Goal: Transaction & Acquisition: Obtain resource

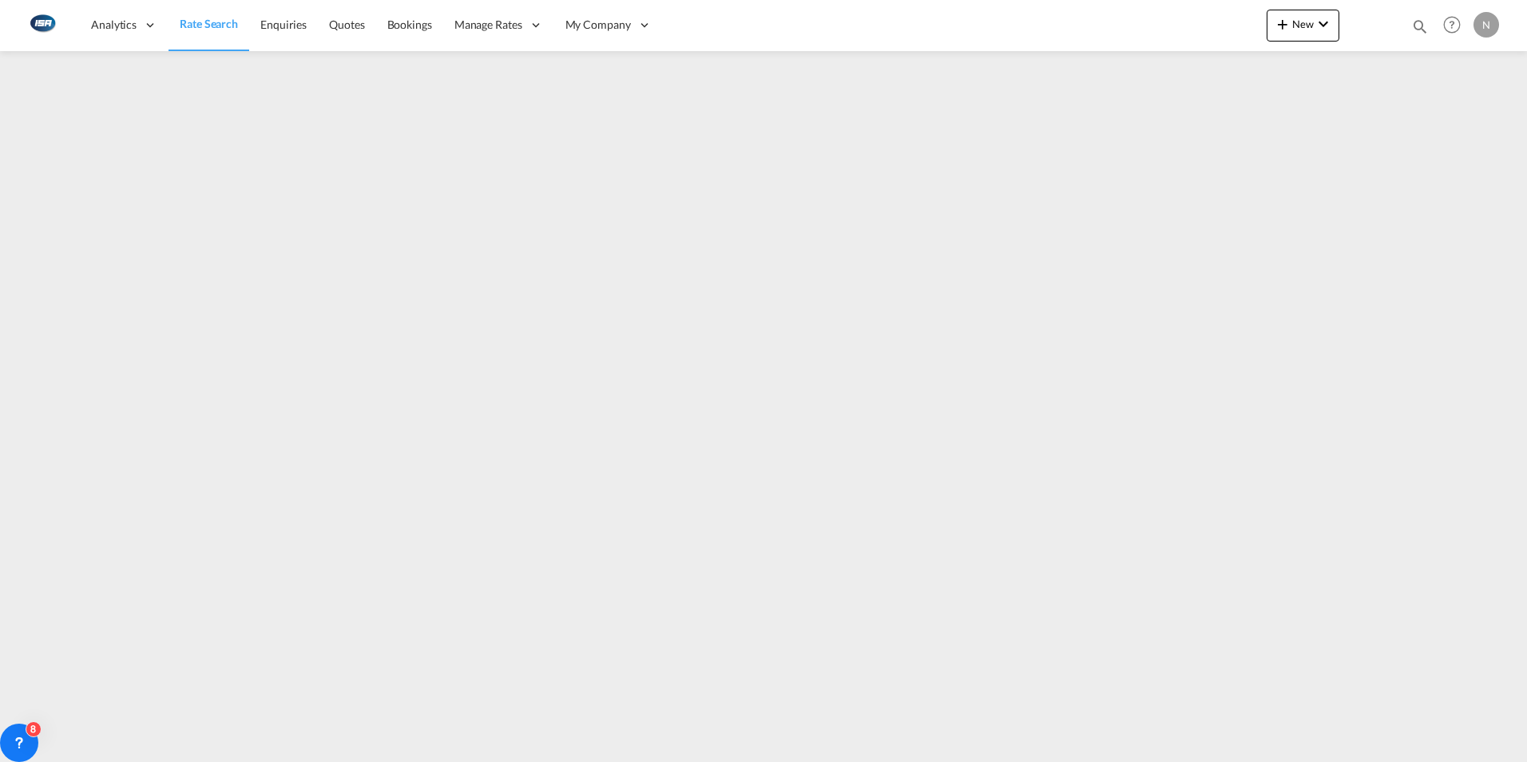
click at [231, 23] on span "Rate Search" at bounding box center [209, 24] width 58 height 14
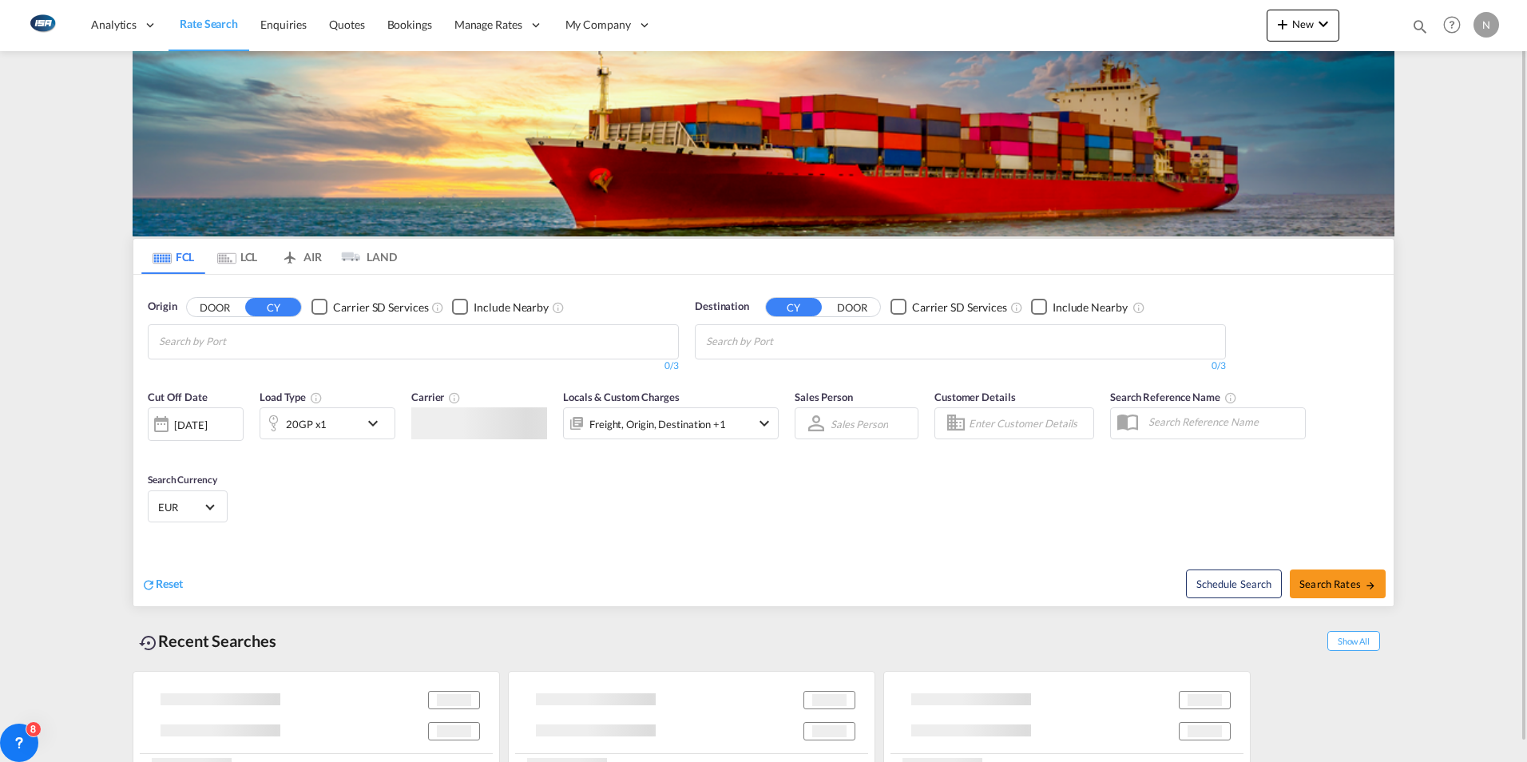
click at [241, 254] on md-tab-item "LCL" at bounding box center [237, 256] width 64 height 35
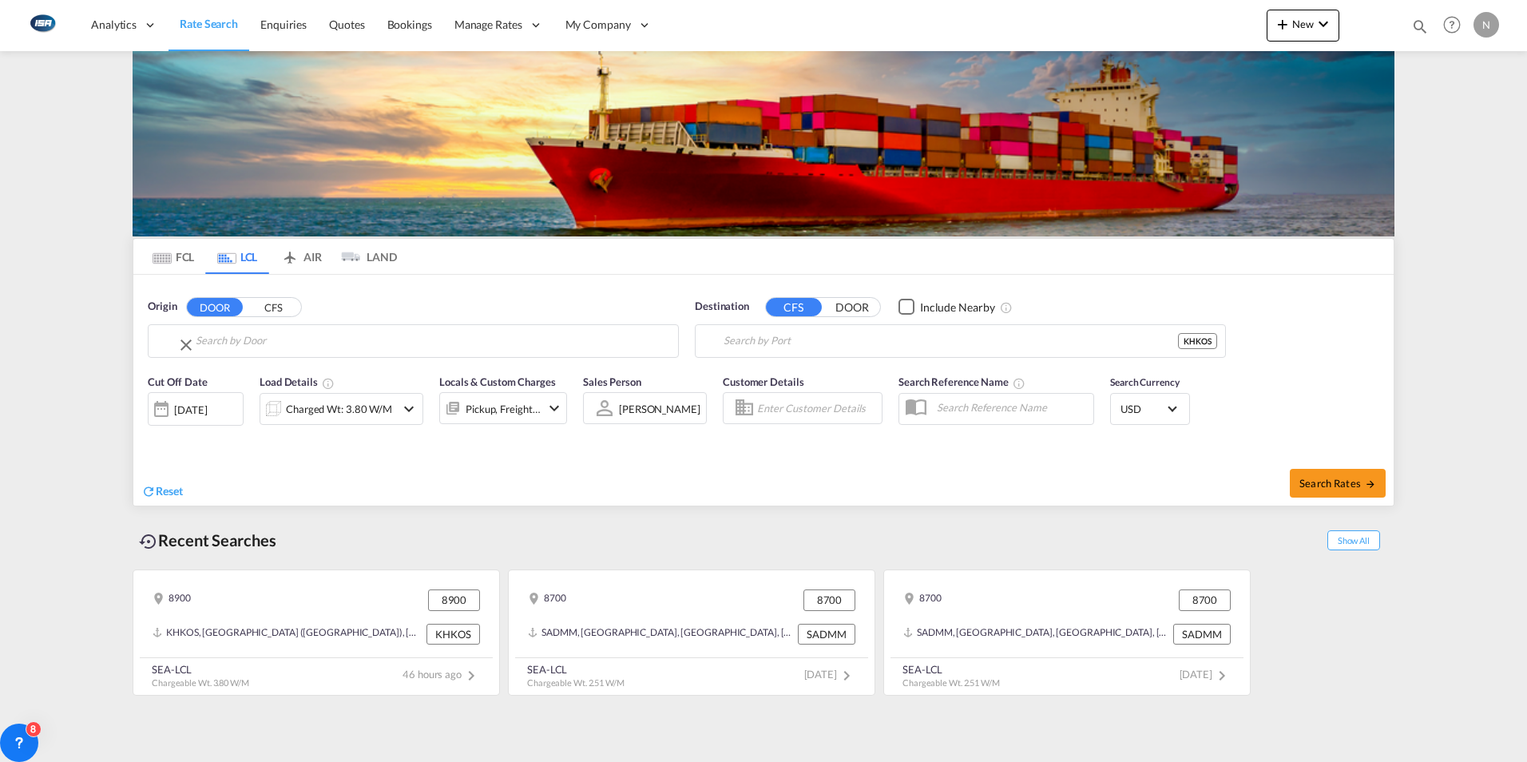
type input "DK-8900, Randers By, Randers C"
type input "Sihanoukville ([GEOGRAPHIC_DATA]), [GEOGRAPHIC_DATA]"
click at [224, 341] on input "DK-8900, Randers By, Randers C" at bounding box center [424, 341] width 494 height 24
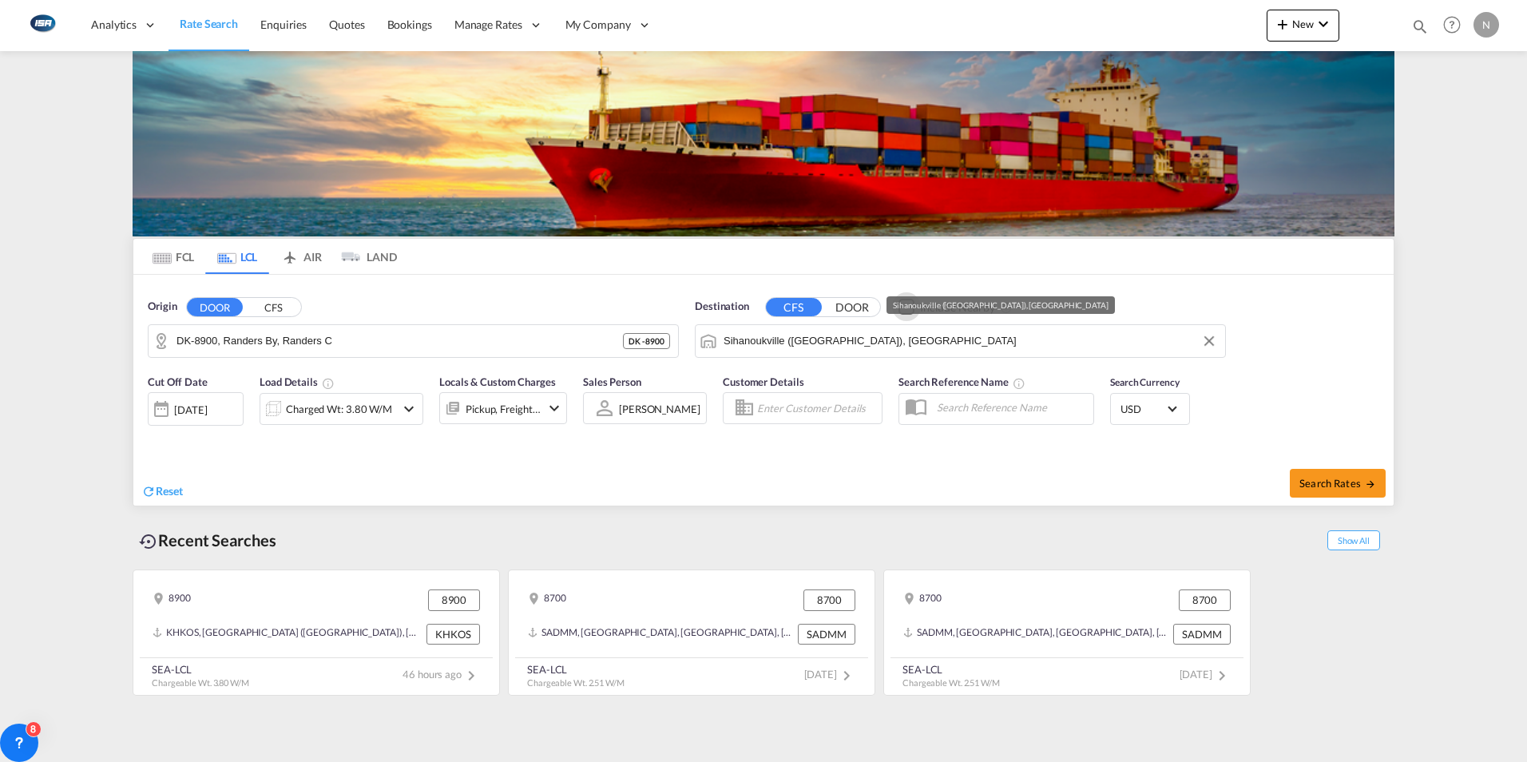
click at [884, 345] on input "Sihanoukville ([GEOGRAPHIC_DATA]), [GEOGRAPHIC_DATA]" at bounding box center [971, 341] width 494 height 24
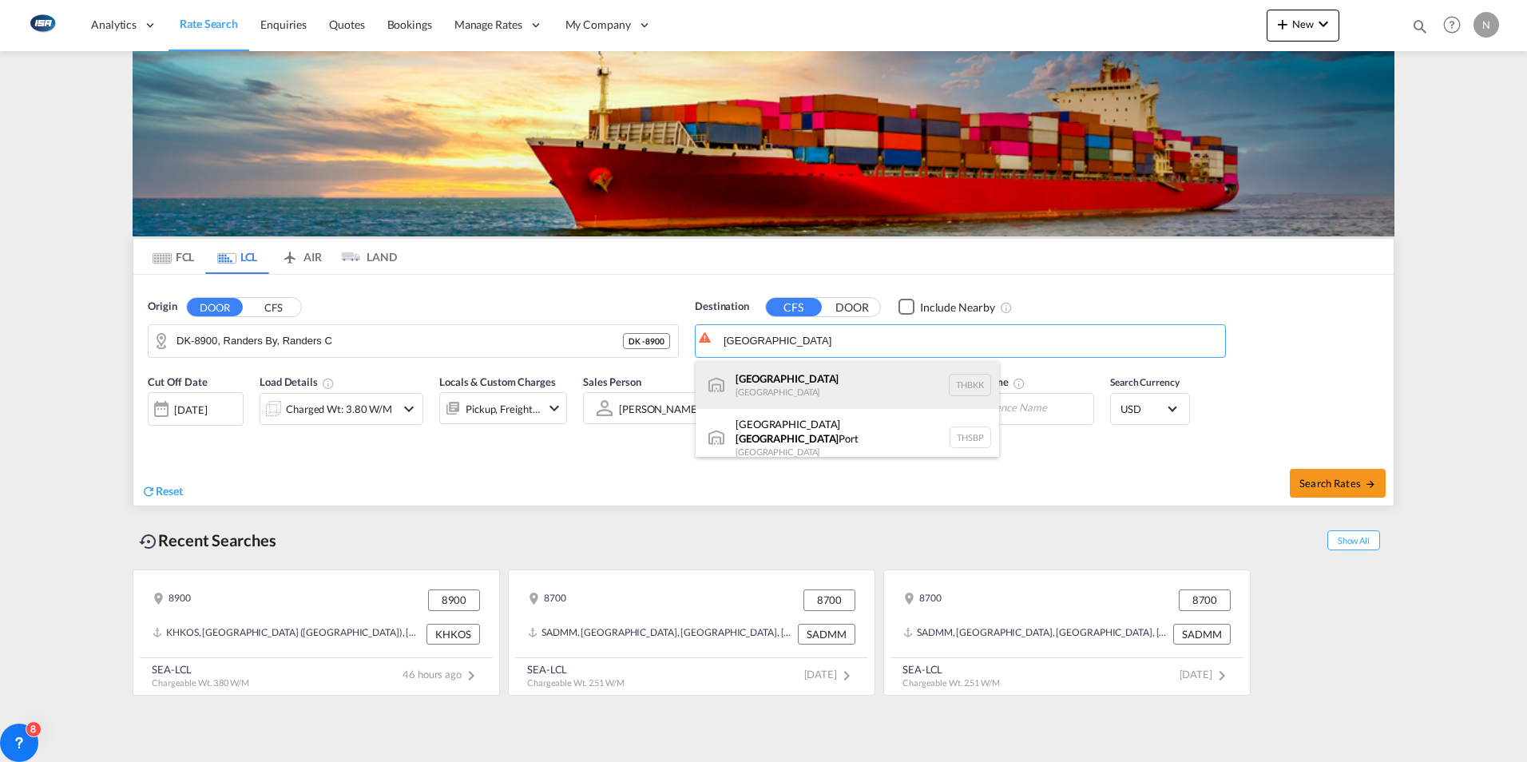
click at [760, 381] on div "[GEOGRAPHIC_DATA] [GEOGRAPHIC_DATA] THBKK" at bounding box center [848, 385] width 304 height 48
type input "[GEOGRAPHIC_DATA], THBKK"
click at [331, 419] on div "Charged Wt: 3.80 W/M" at bounding box center [339, 409] width 106 height 22
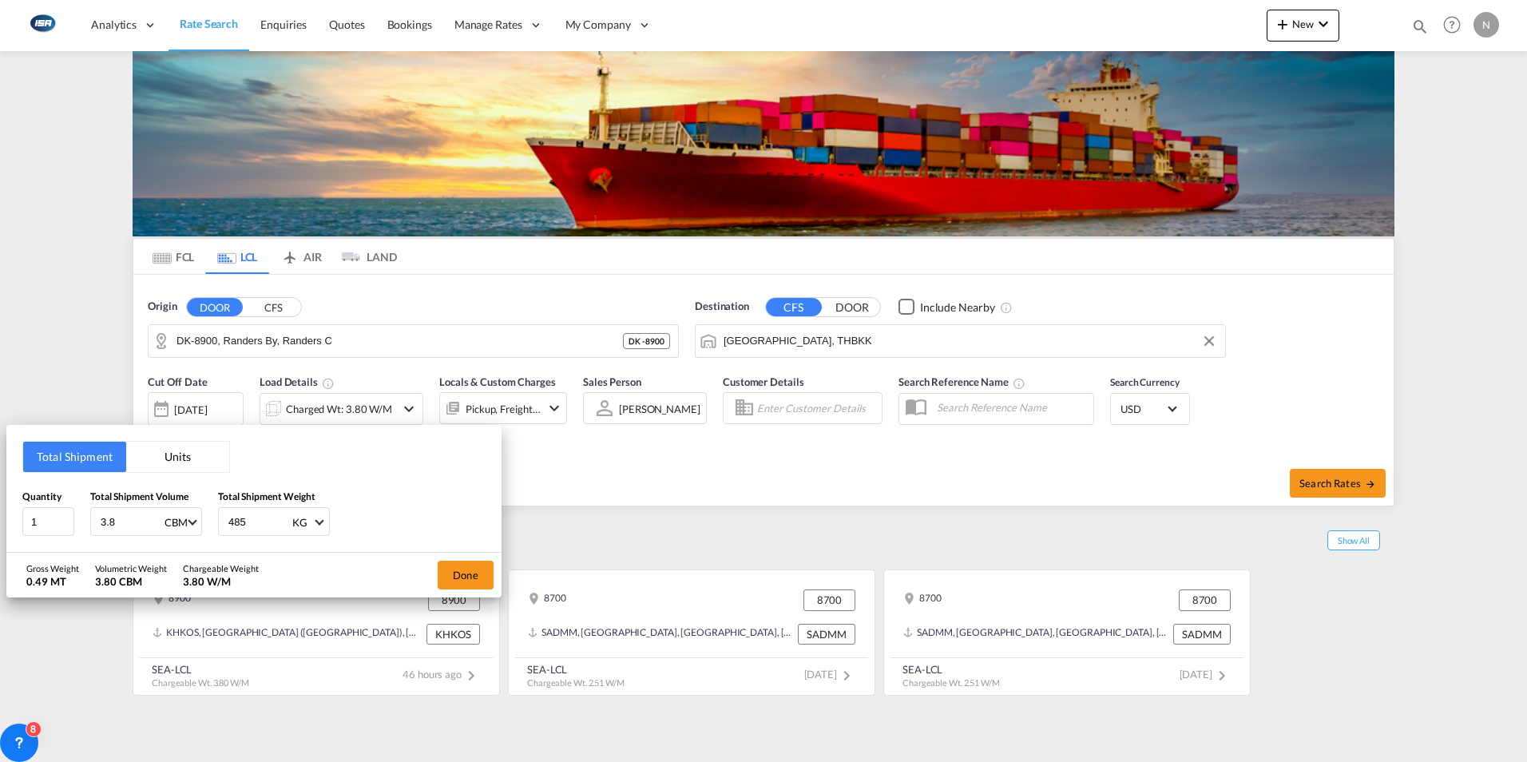
click at [132, 525] on input "3.8" at bounding box center [131, 521] width 64 height 27
type input "3"
click at [254, 519] on input "485" at bounding box center [259, 521] width 64 height 27
type input "4"
type input "700"
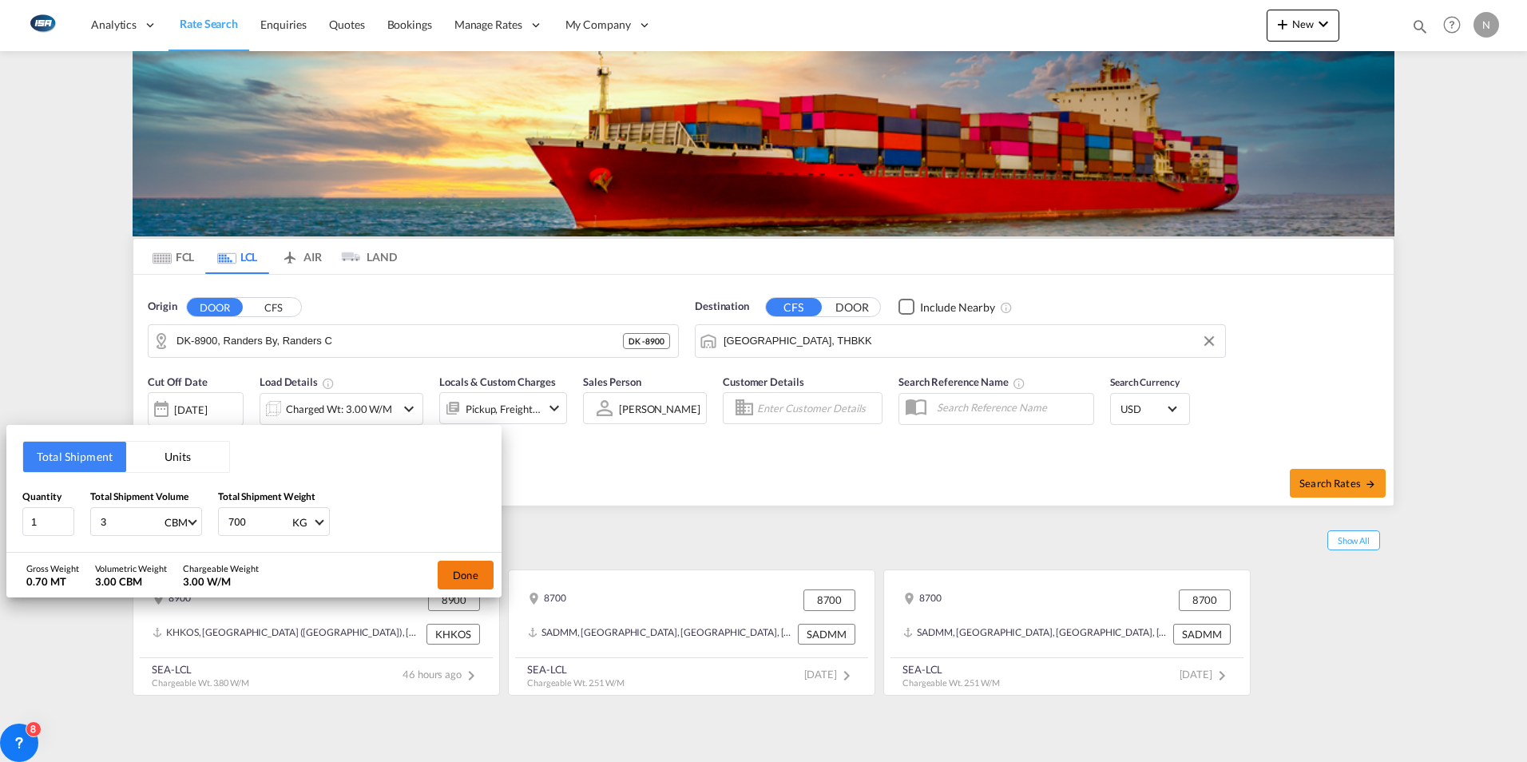
click at [455, 570] on button "Done" at bounding box center [466, 575] width 56 height 29
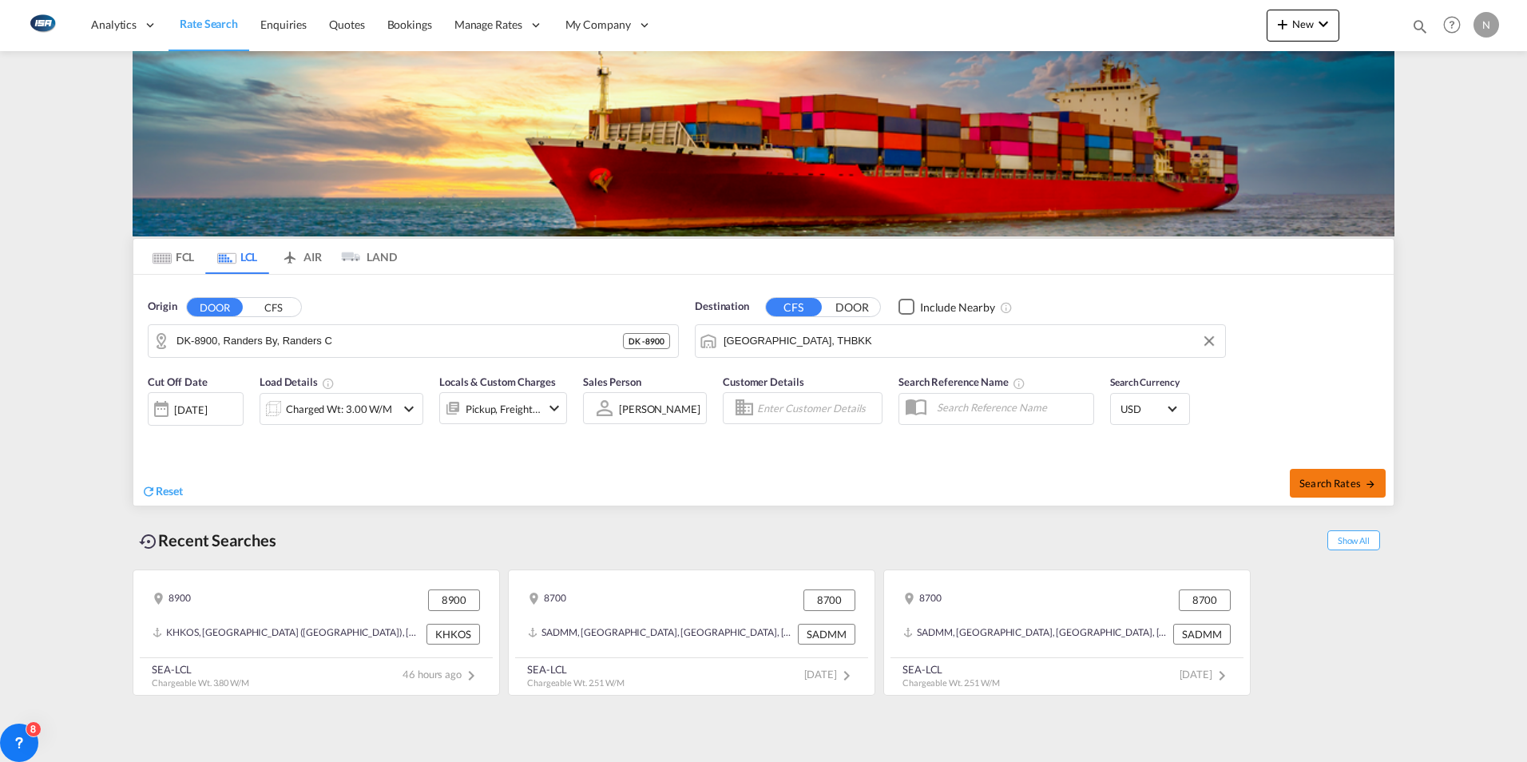
click at [1340, 481] on span "Search Rates" at bounding box center [1338, 483] width 77 height 13
type input "8900 to THBKK / [DATE]"
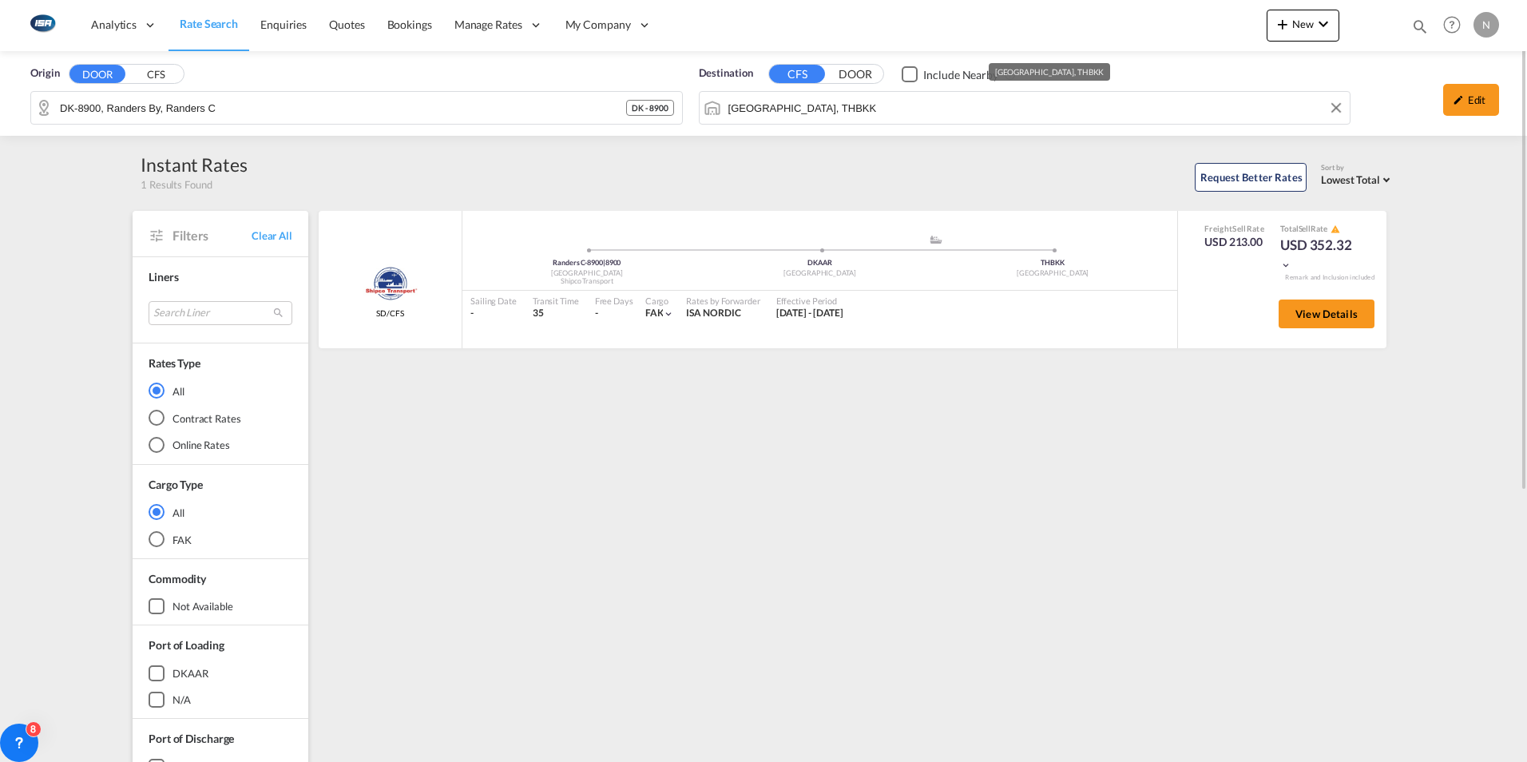
click at [851, 110] on input "[GEOGRAPHIC_DATA], THBKK" at bounding box center [1035, 108] width 614 height 24
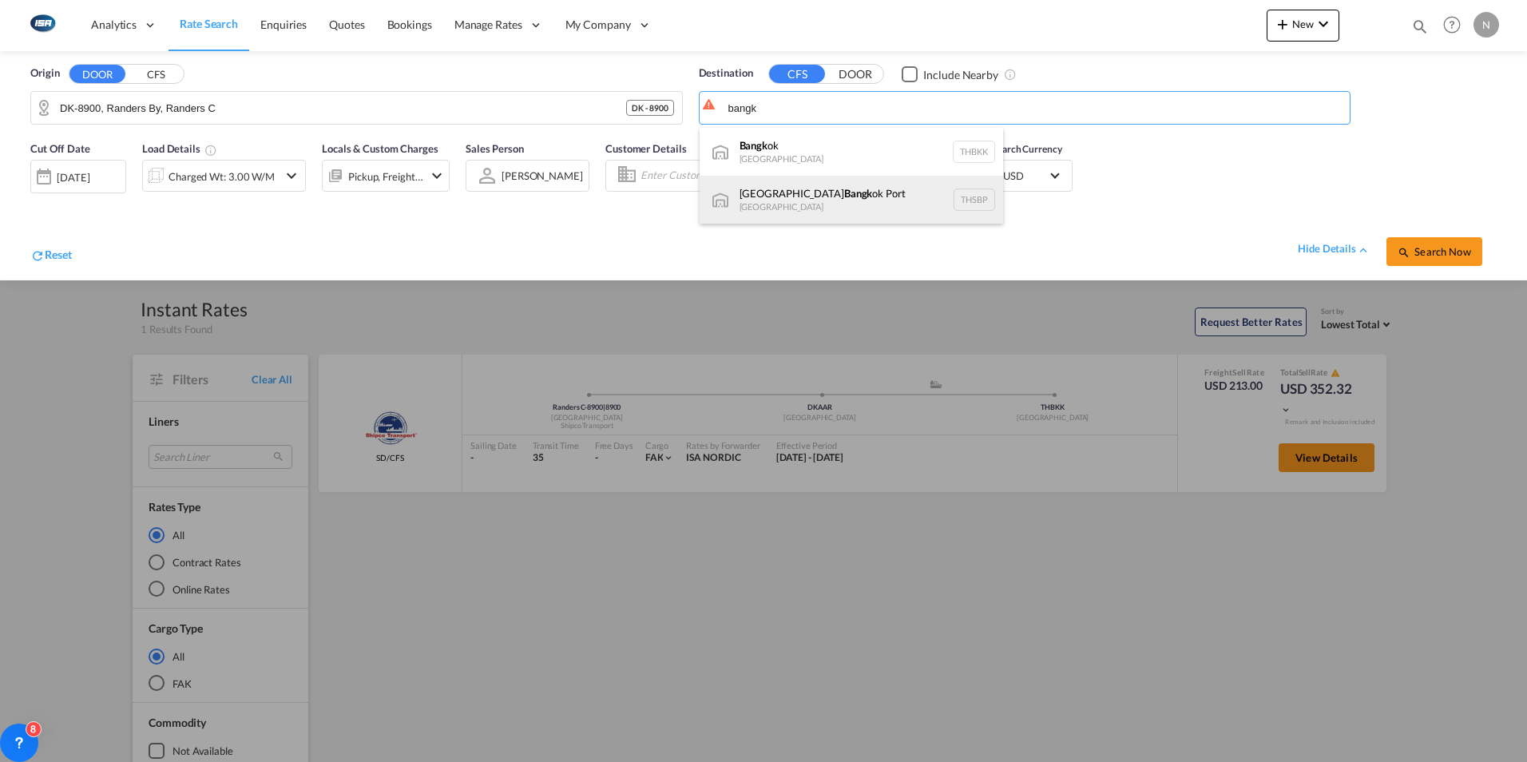
click at [758, 187] on div "Siam Bangk ok [GEOGRAPHIC_DATA] THSBP" at bounding box center [852, 200] width 304 height 48
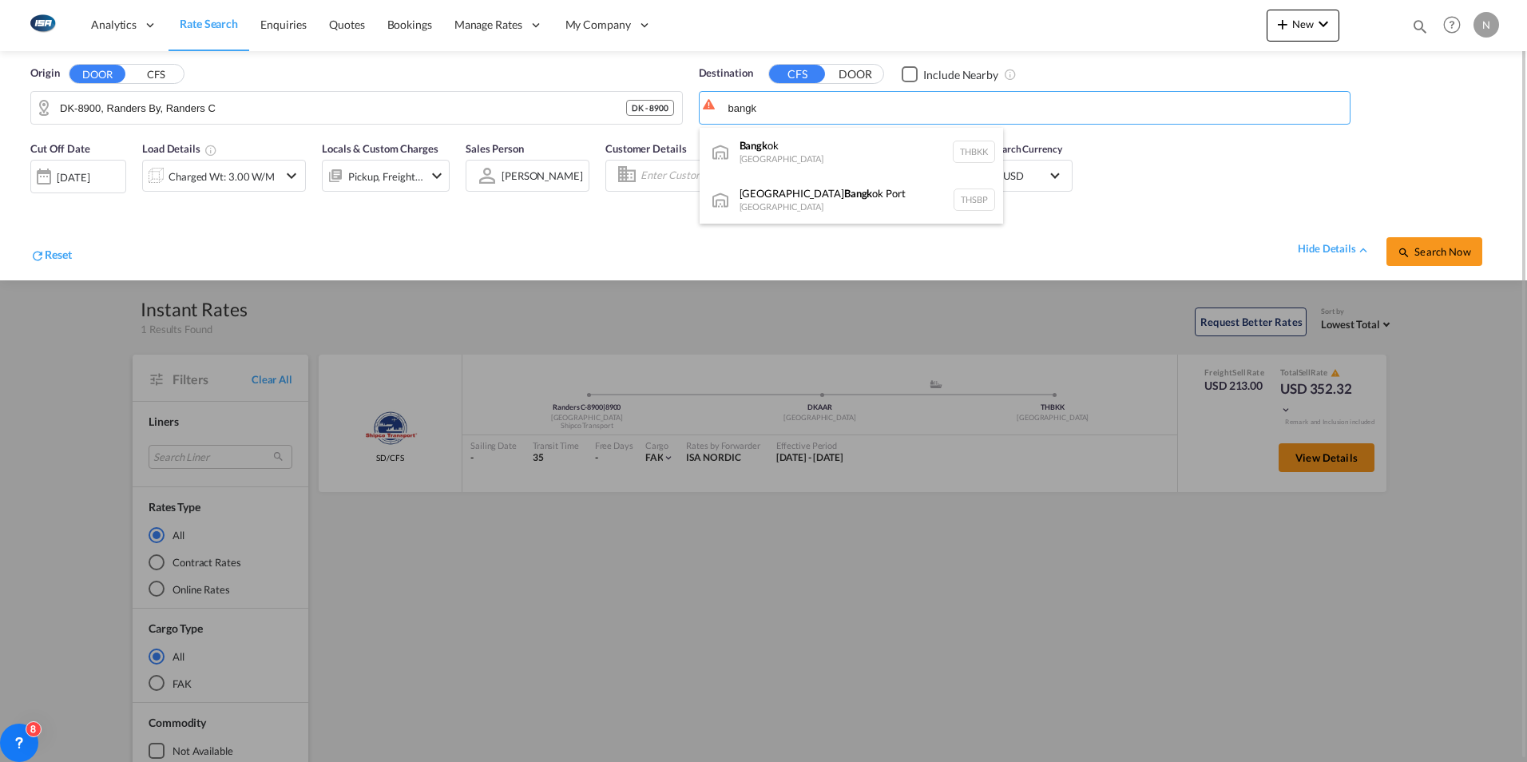
type input "Siam [GEOGRAPHIC_DATA], [GEOGRAPHIC_DATA]"
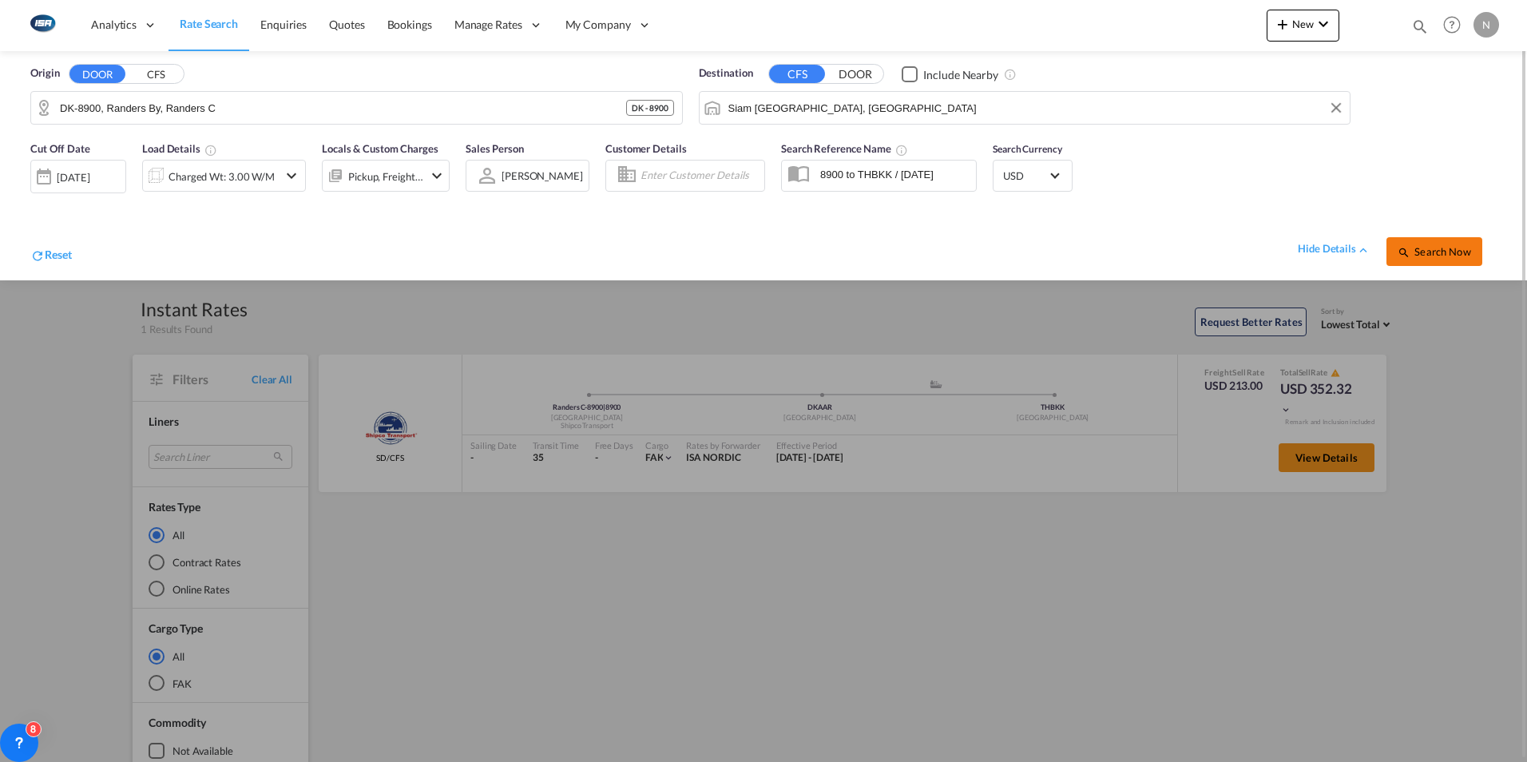
click at [1443, 252] on span "Search Now" at bounding box center [1434, 251] width 73 height 13
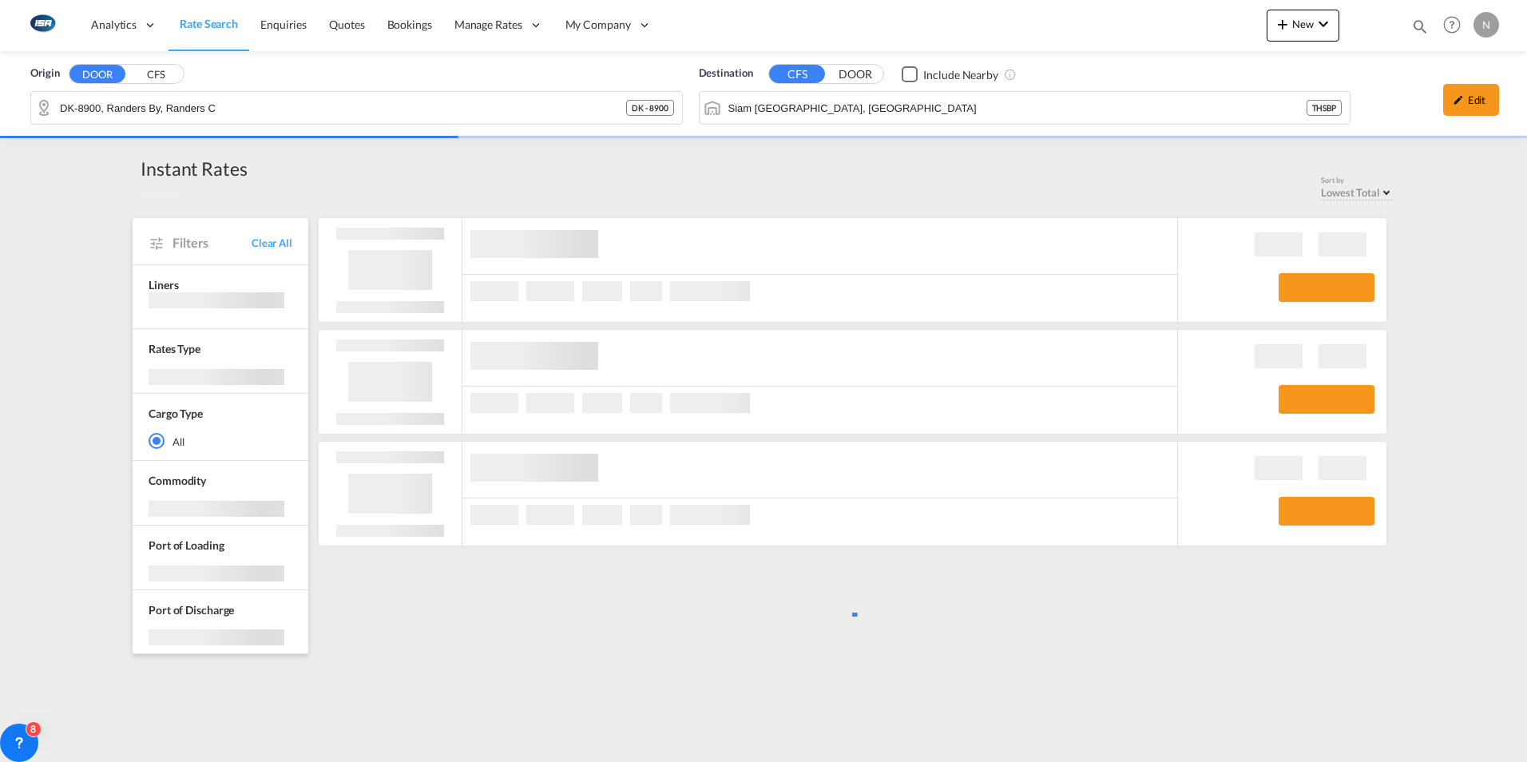
click at [869, 113] on div "Origin DOOR CFS DK-8900, Randers By, Randers C DK - 8900 Destination CFS DOOR I…" at bounding box center [763, 93] width 1527 height 85
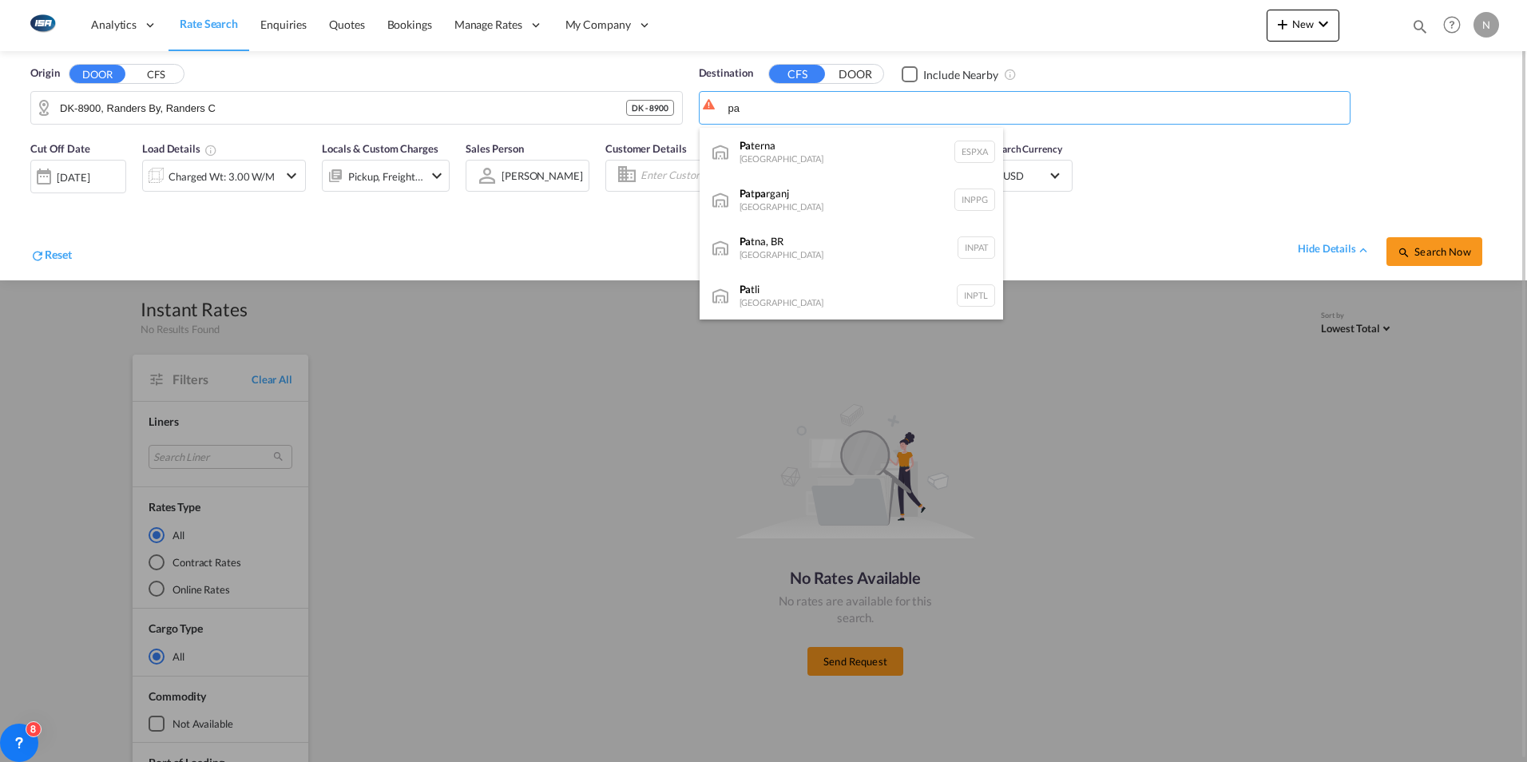
type input "p"
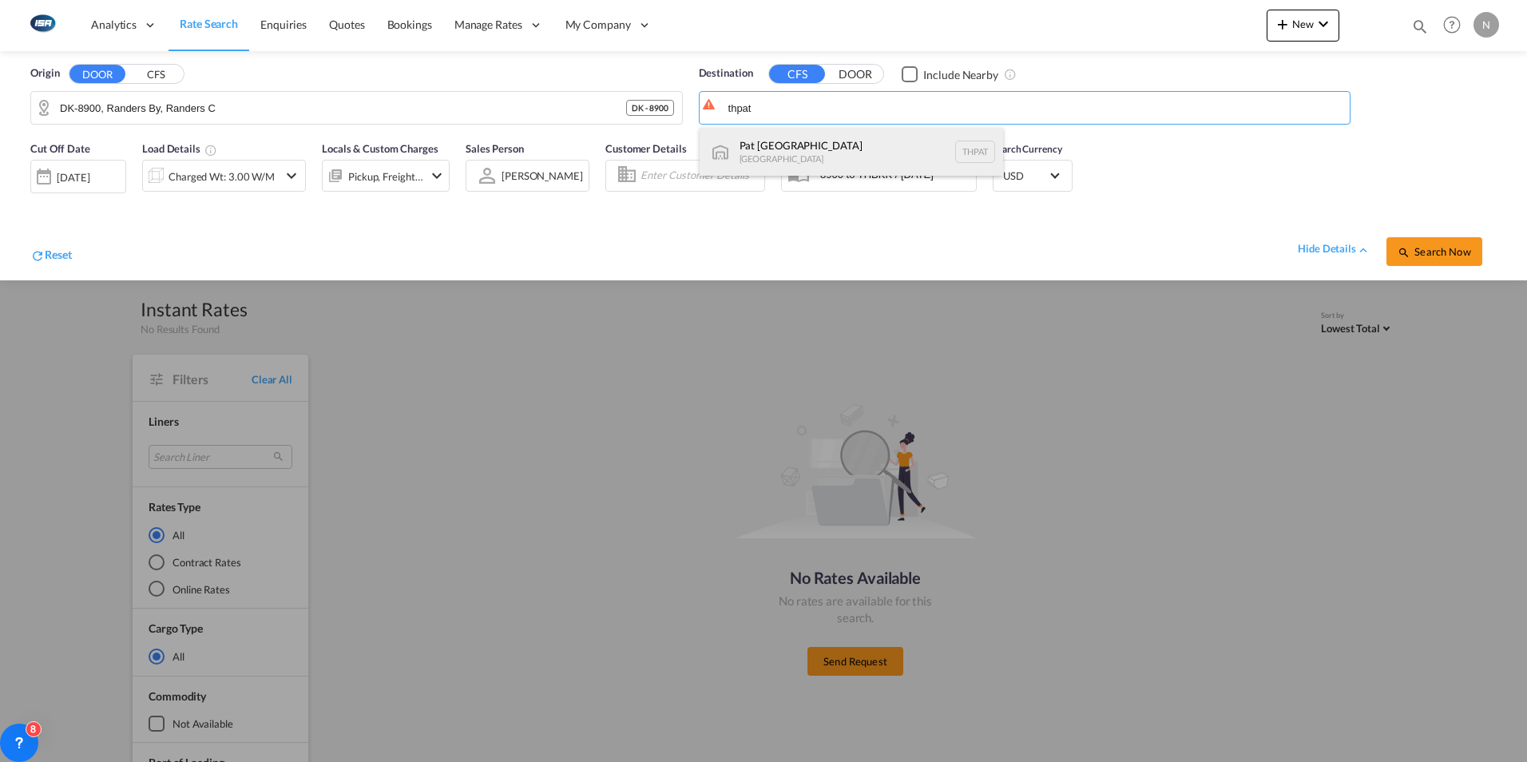
click at [763, 157] on div "Pat [GEOGRAPHIC_DATA] [GEOGRAPHIC_DATA] THPAT" at bounding box center [852, 152] width 304 height 48
type input "Pat [GEOGRAPHIC_DATA], [GEOGRAPHIC_DATA]"
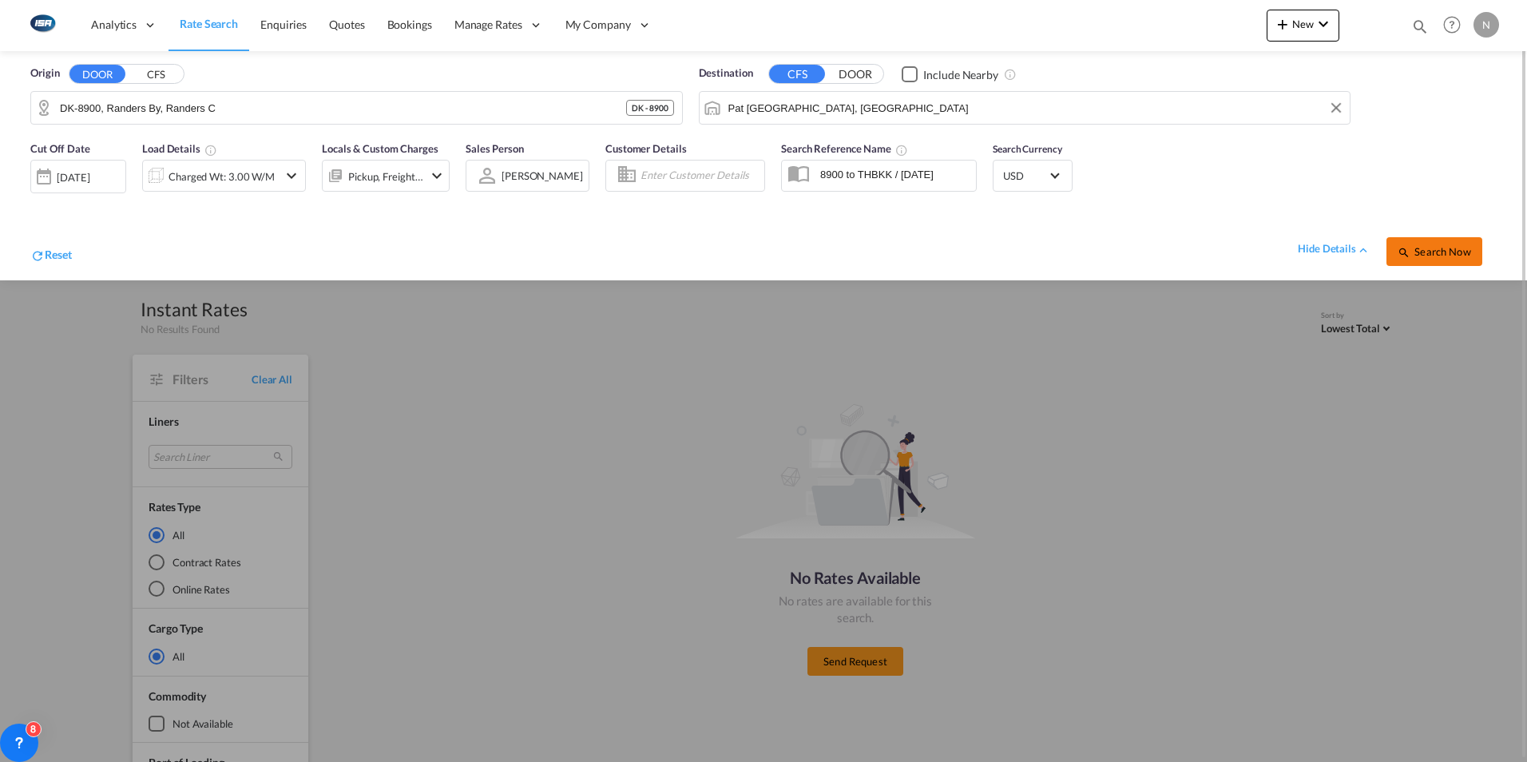
click at [1434, 255] on span "Search Now" at bounding box center [1434, 251] width 73 height 13
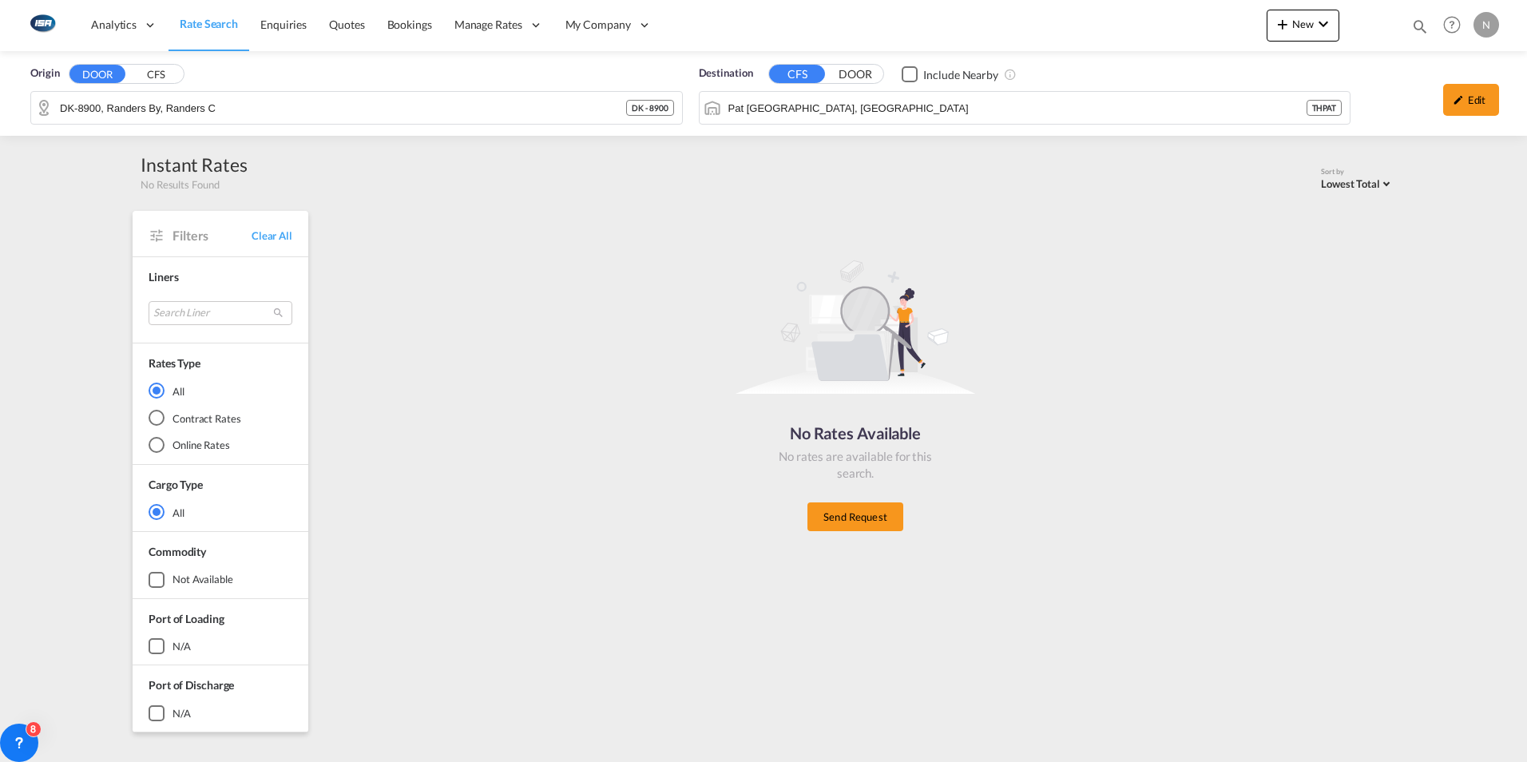
click at [224, 42] on link "Rate Search" at bounding box center [209, 25] width 81 height 52
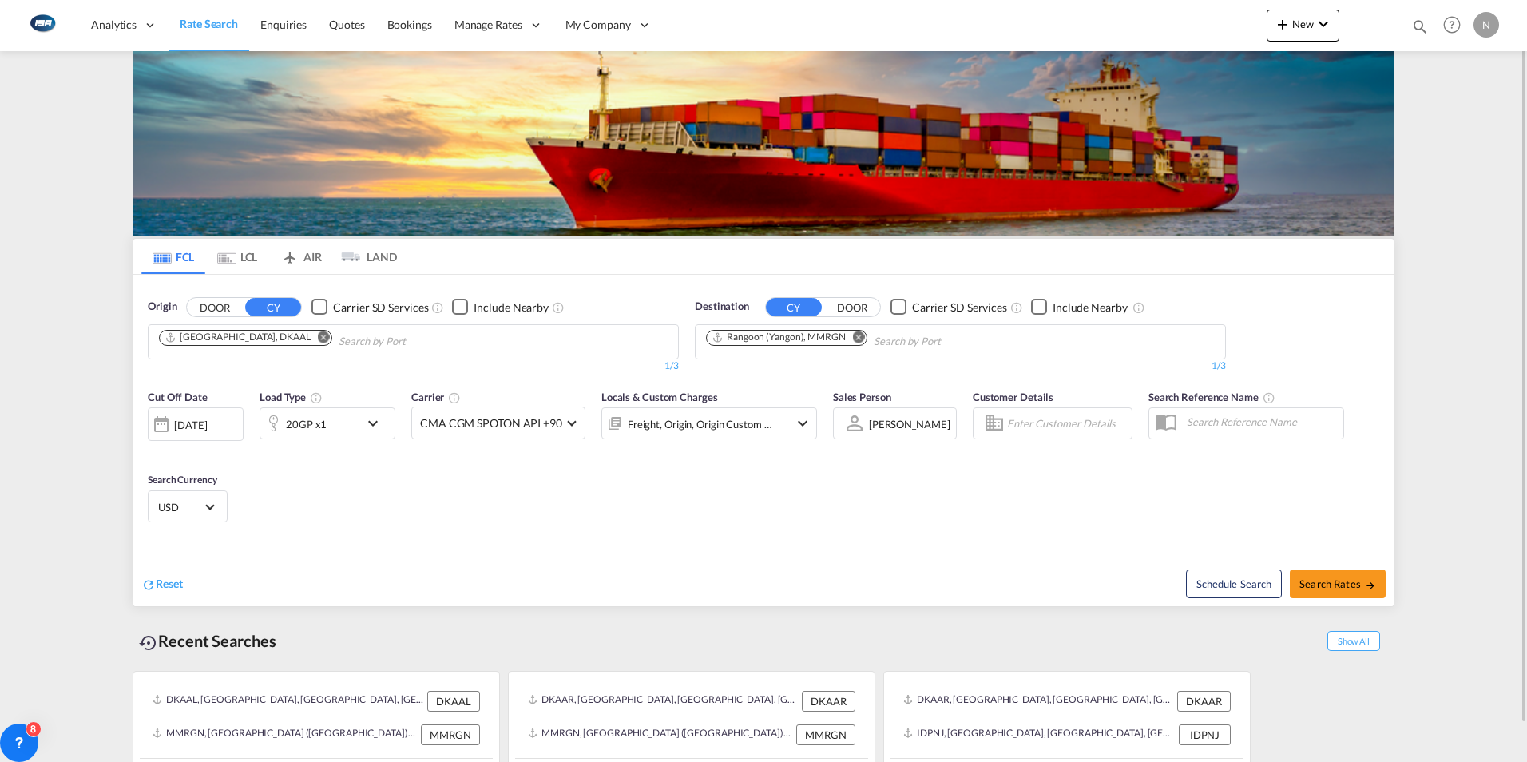
click at [318, 340] on md-icon "Remove" at bounding box center [324, 337] width 12 height 12
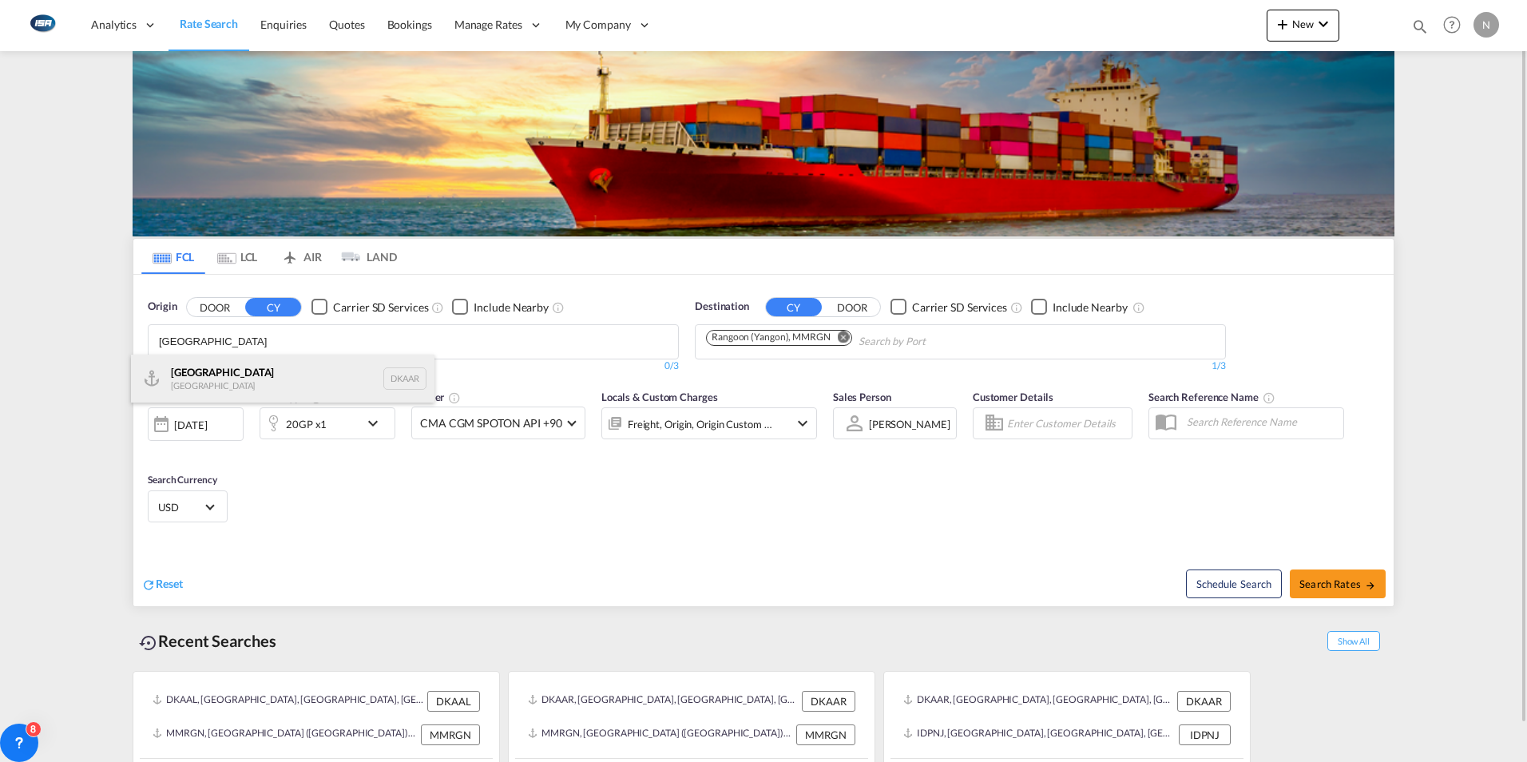
type input "[GEOGRAPHIC_DATA]"
click at [206, 379] on div "Aarhus [GEOGRAPHIC_DATA] DKAAR" at bounding box center [283, 379] width 304 height 48
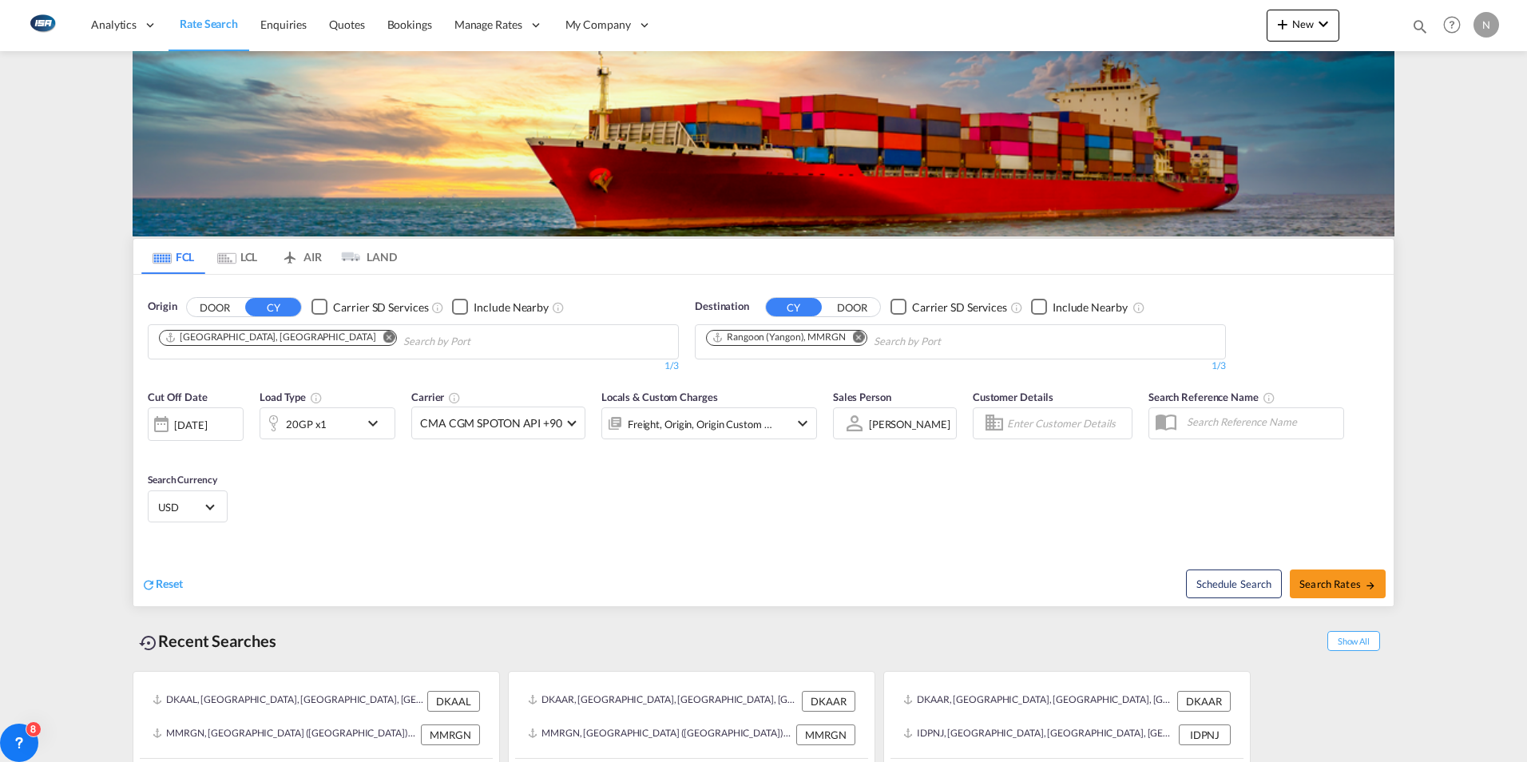
click at [854, 335] on md-icon "Remove" at bounding box center [859, 337] width 12 height 12
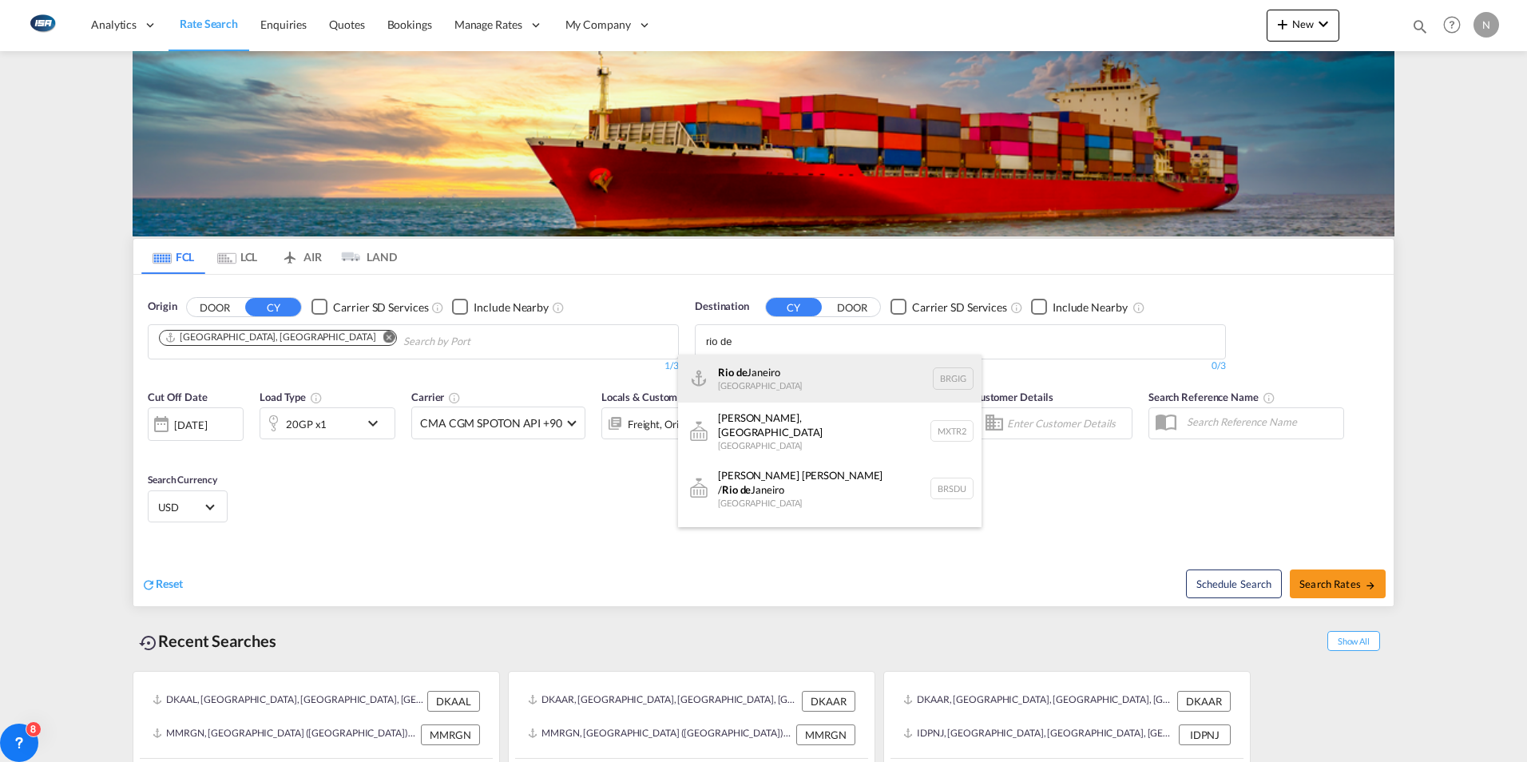
type input "rio de"
click at [735, 367] on div "[GEOGRAPHIC_DATA] [GEOGRAPHIC_DATA] BRGIG" at bounding box center [830, 379] width 304 height 48
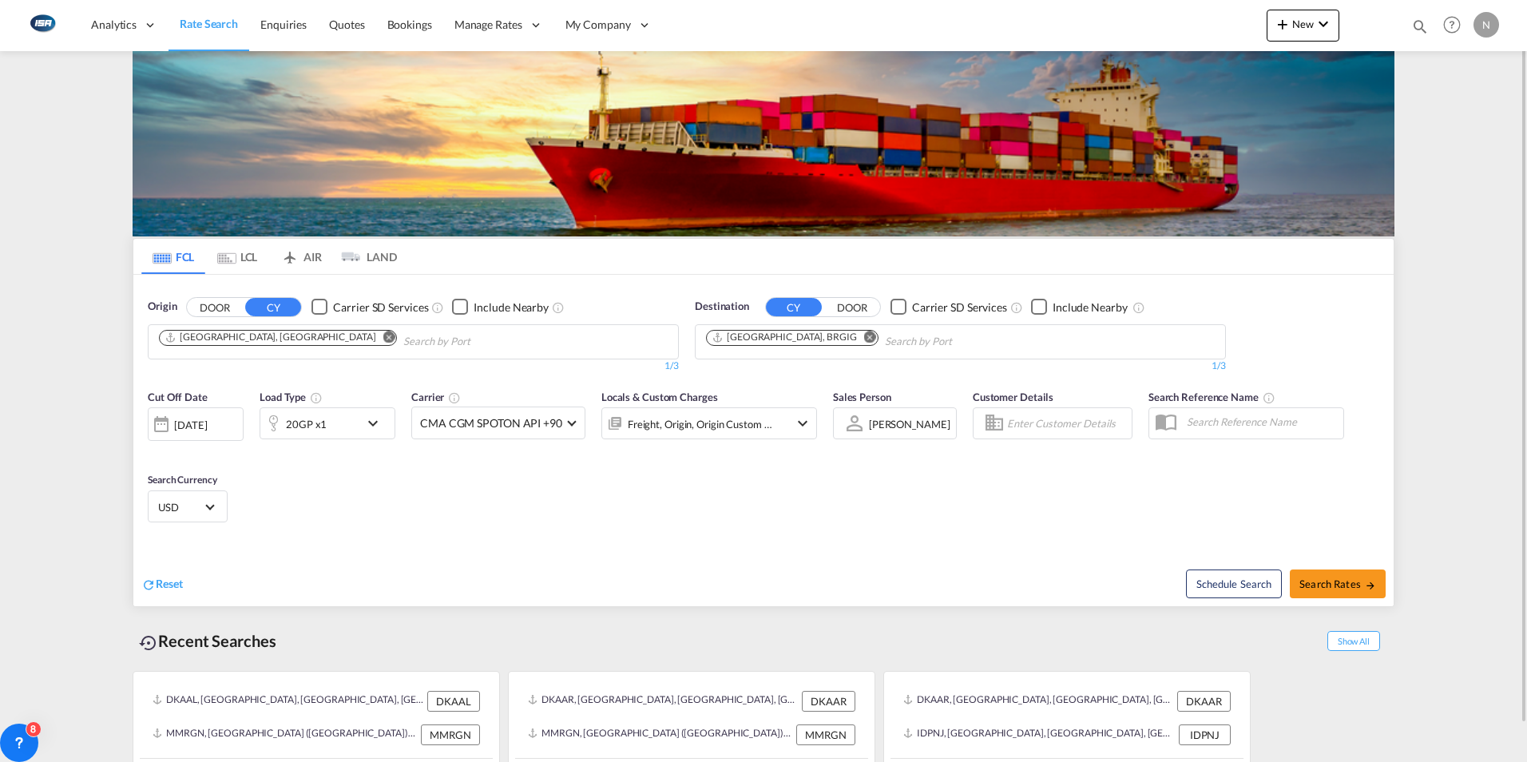
click at [387, 421] on md-icon "icon-chevron-down" at bounding box center [376, 423] width 27 height 19
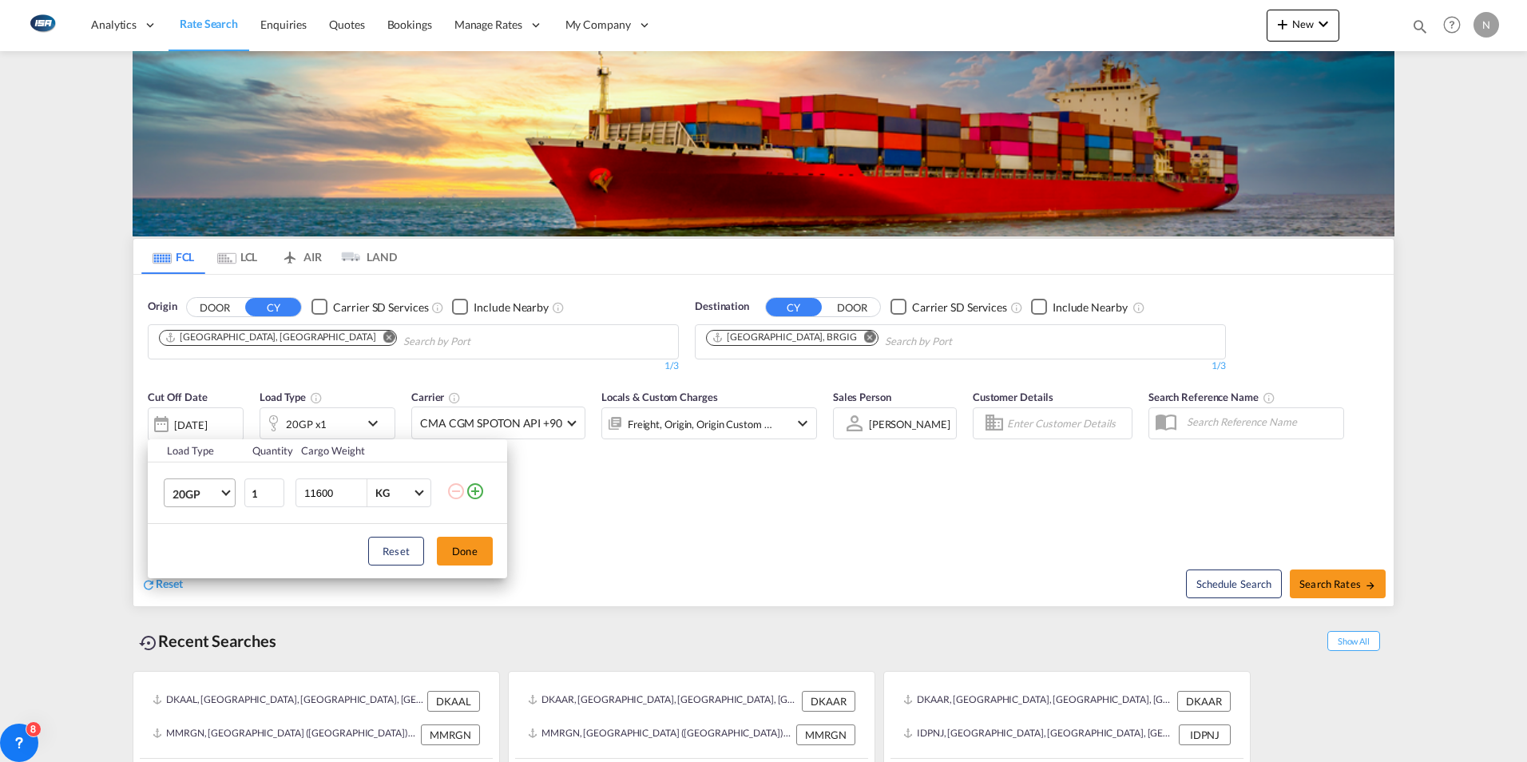
click at [229, 493] on md-select-value "20GP" at bounding box center [203, 492] width 64 height 27
click at [187, 570] on div "40HC" at bounding box center [188, 570] width 30 height 16
type input "4800"
click at [475, 554] on button "Done" at bounding box center [465, 551] width 56 height 29
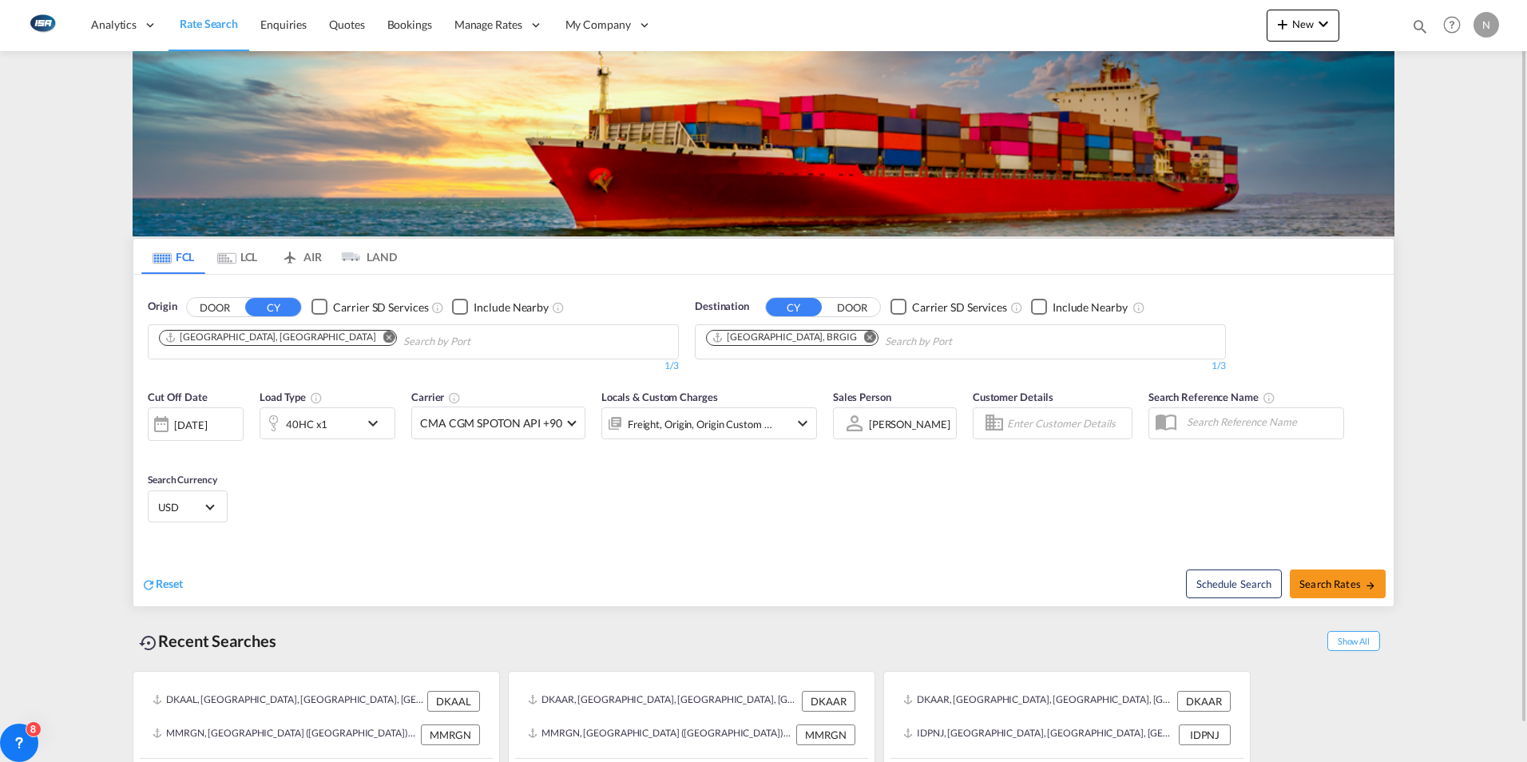
click at [219, 504] on div "USD د.إ AED [GEOGRAPHIC_DATA] Dirham Af AFN Afghan afghani Lek ALL [GEOGRAPHIC_…" at bounding box center [188, 506] width 80 height 32
click at [212, 506] on span "Select Currency: $ USDUnited States Dollar" at bounding box center [209, 505] width 9 height 9
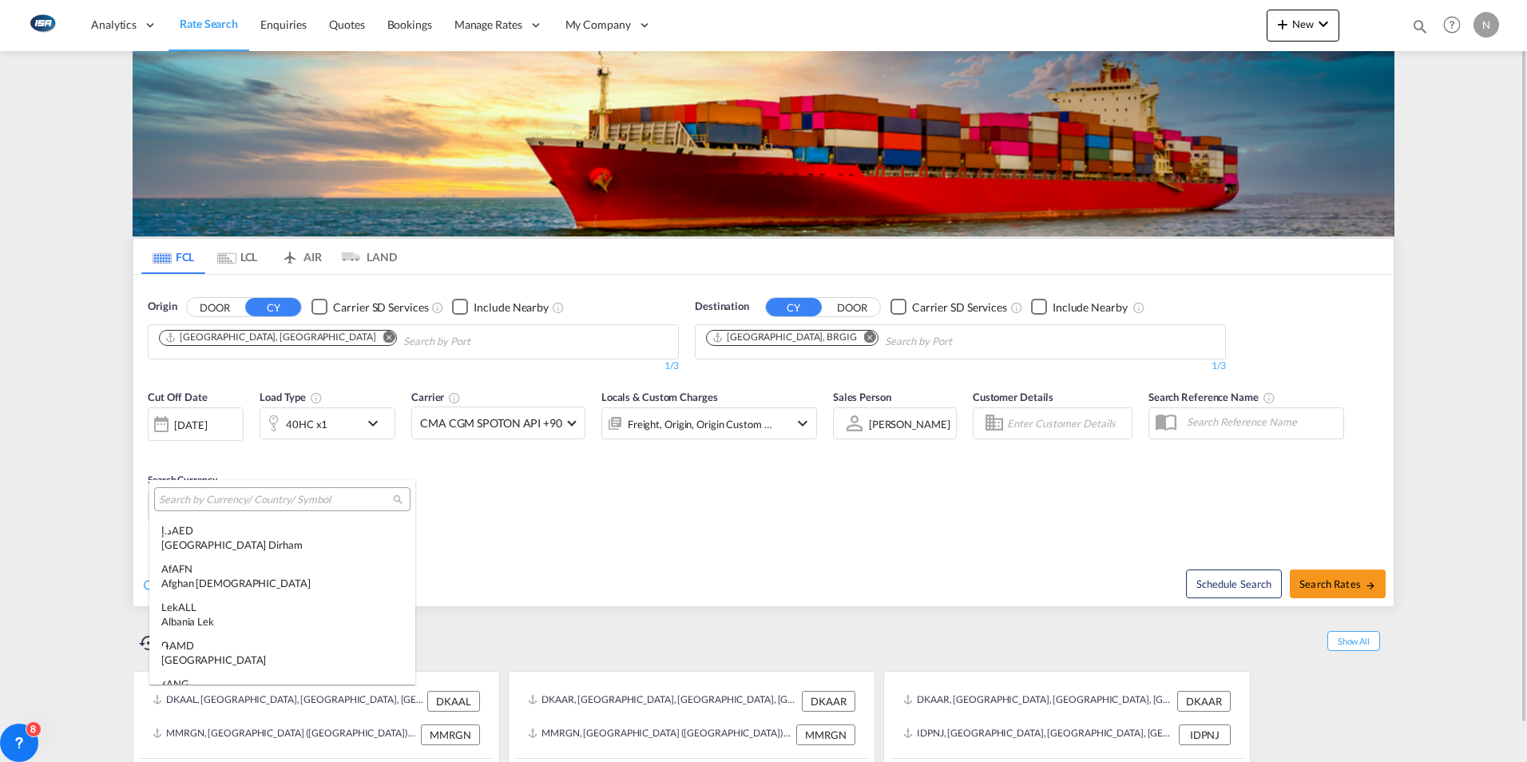
scroll to position [5515, 0]
click at [189, 497] on input "search" at bounding box center [276, 500] width 234 height 14
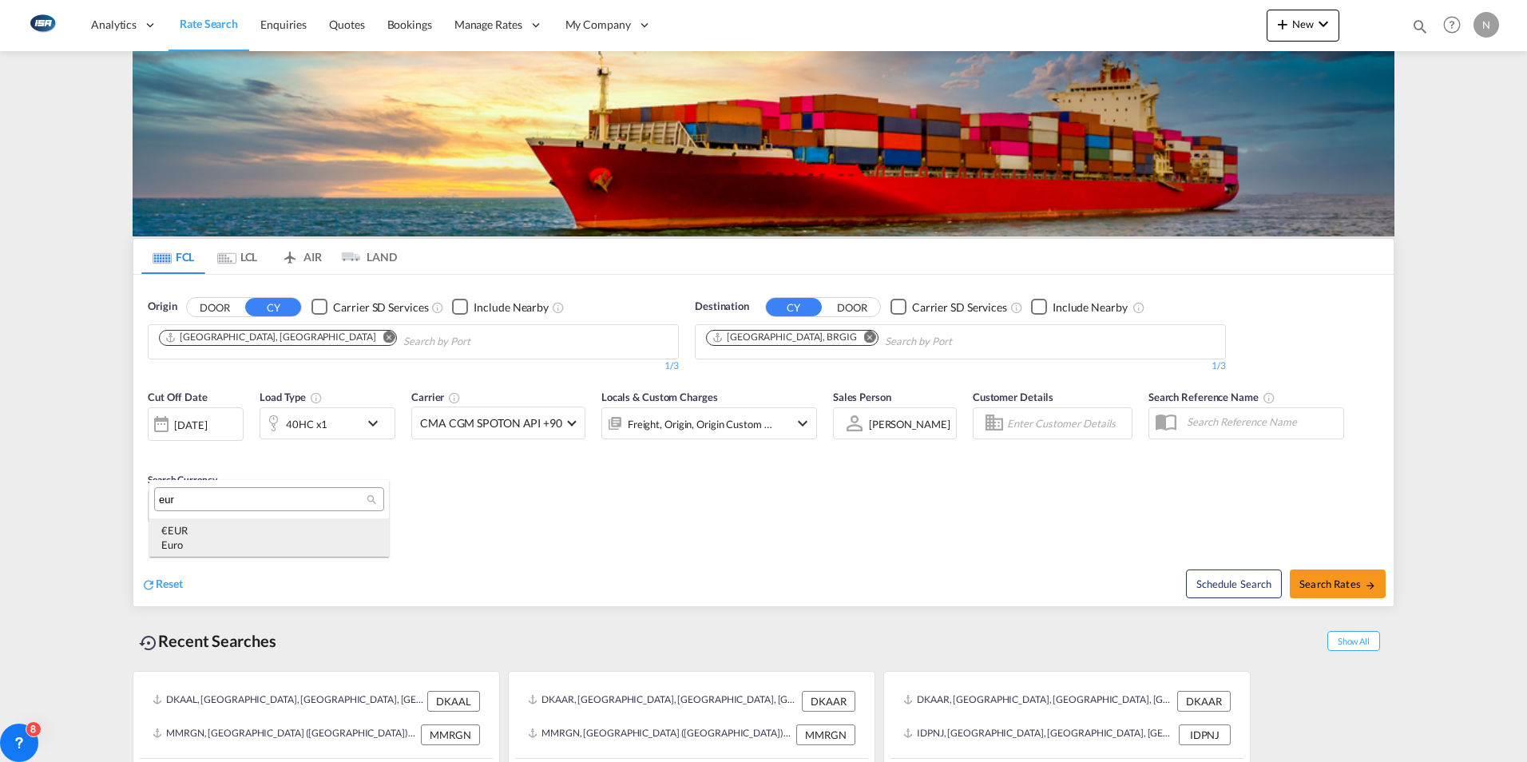
type input "eur"
click at [193, 541] on div "Euro" at bounding box center [269, 545] width 216 height 14
click at [1336, 586] on span "Search Rates" at bounding box center [1338, 584] width 77 height 13
type input "DKAAR to BRGIG / [DATE]"
